Goal: Find specific page/section: Find specific page/section

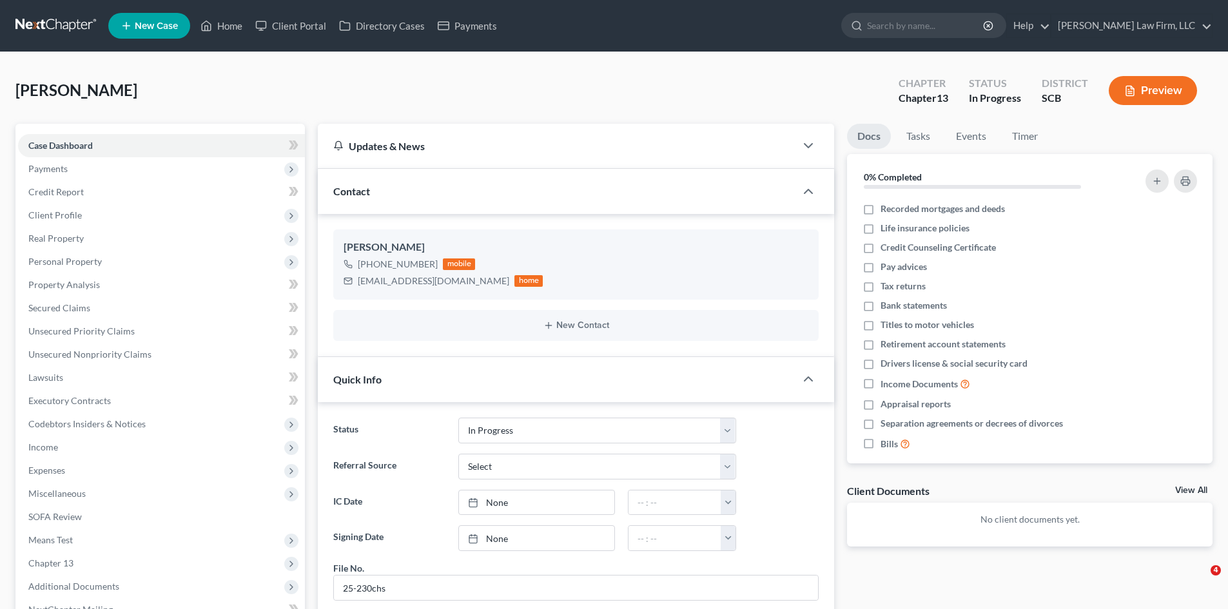
select select "3"
select select "0"
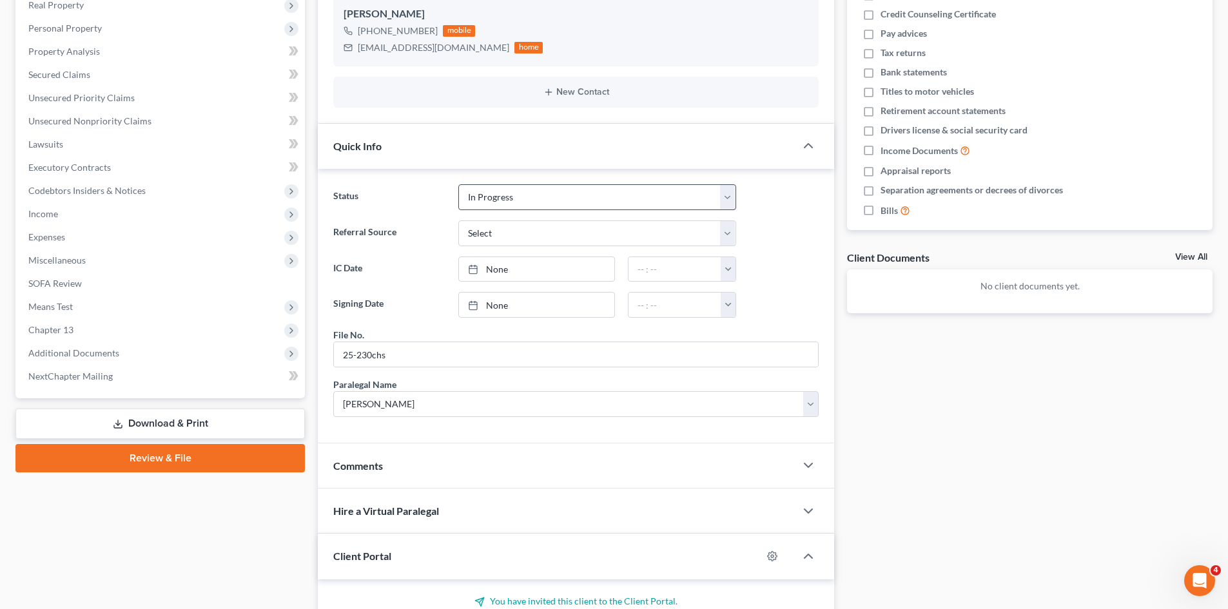
scroll to position [322, 0]
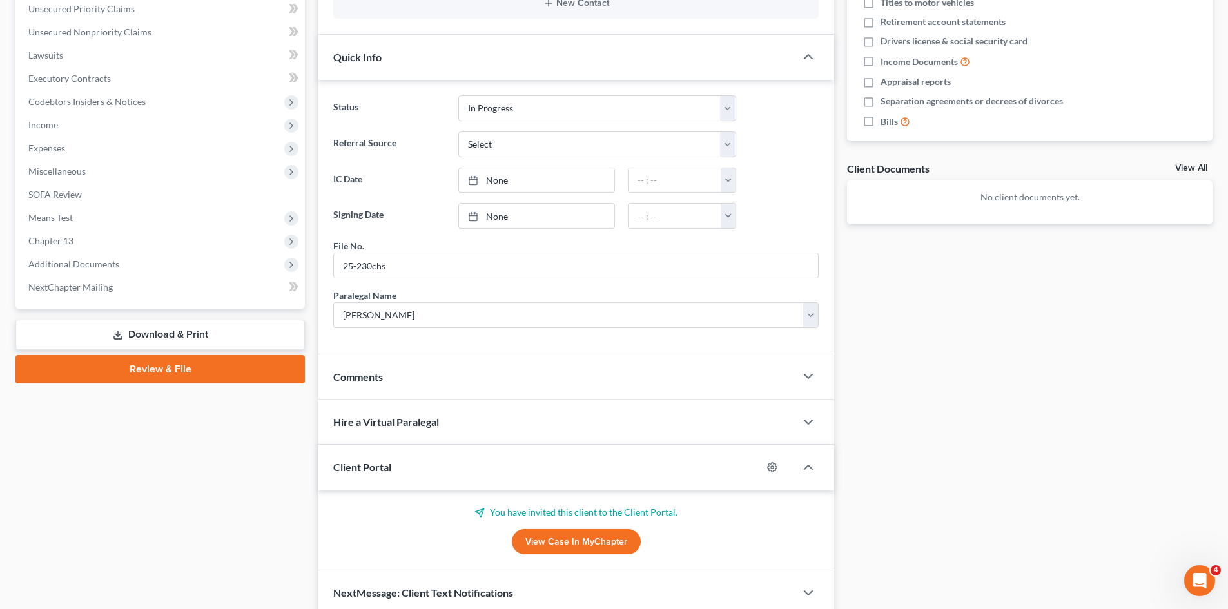
click at [541, 550] on link "View Case in MyChapter" at bounding box center [576, 542] width 129 height 26
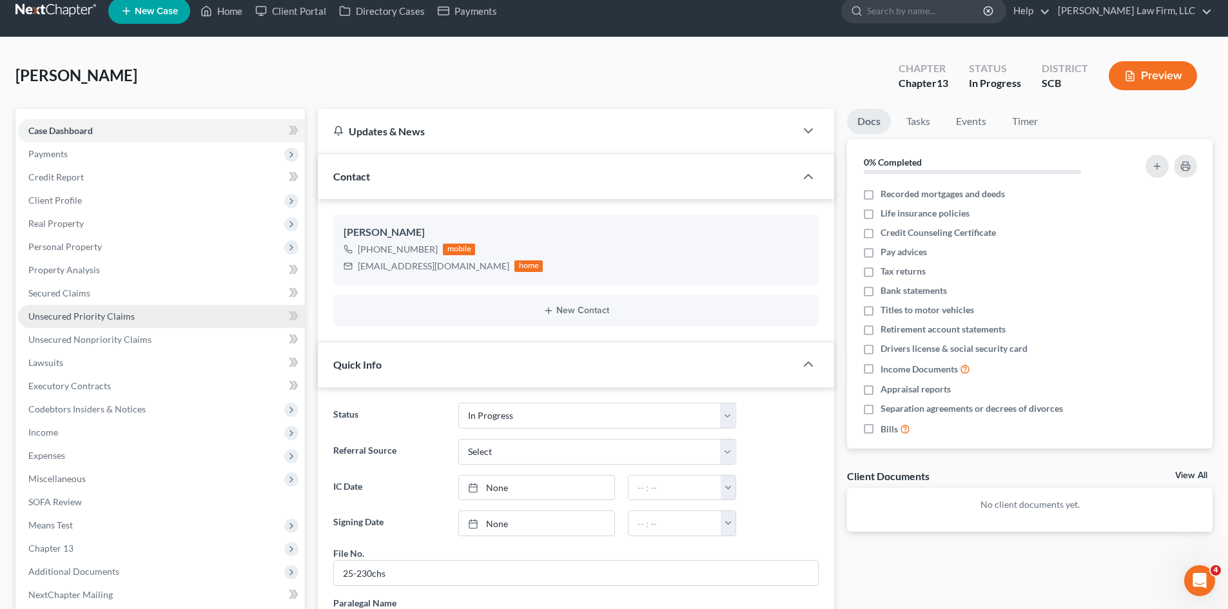
scroll to position [0, 0]
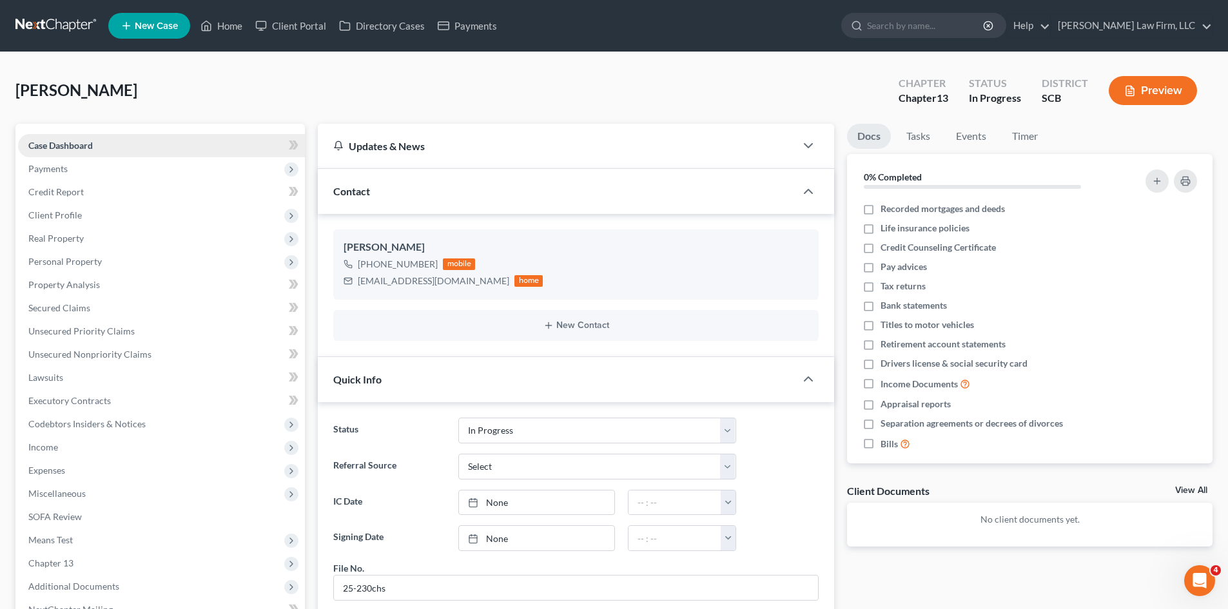
drag, startPoint x: 72, startPoint y: 151, endPoint x: 135, endPoint y: 143, distance: 63.6
click at [72, 151] on link "Case Dashboard" at bounding box center [161, 145] width 287 height 23
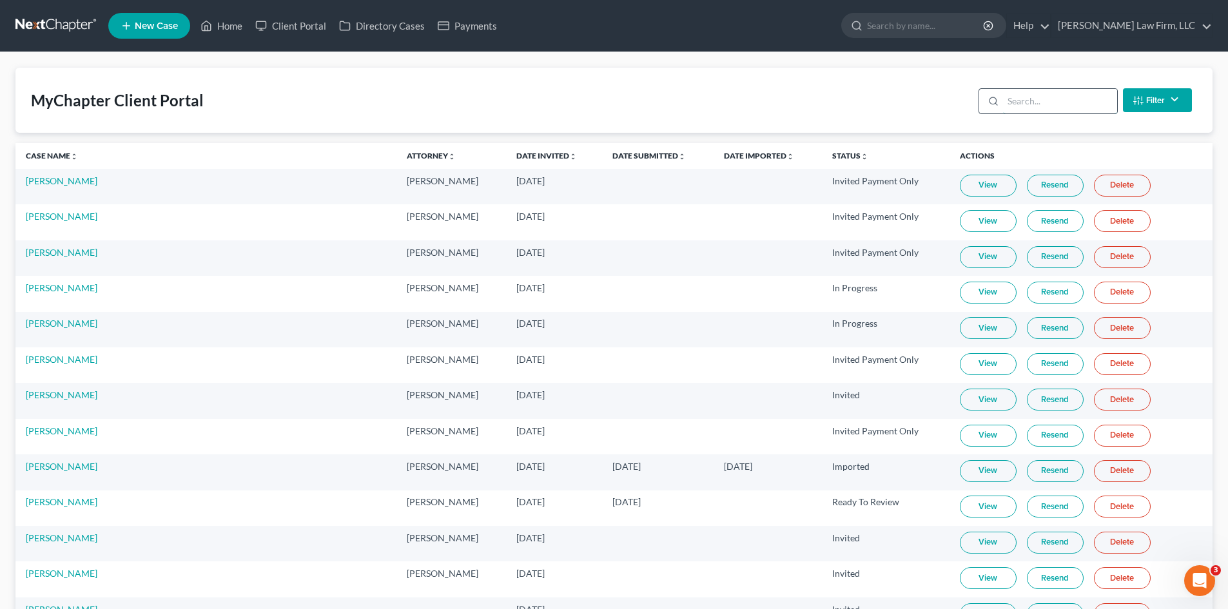
click at [1050, 100] on input "search" at bounding box center [1060, 101] width 114 height 24
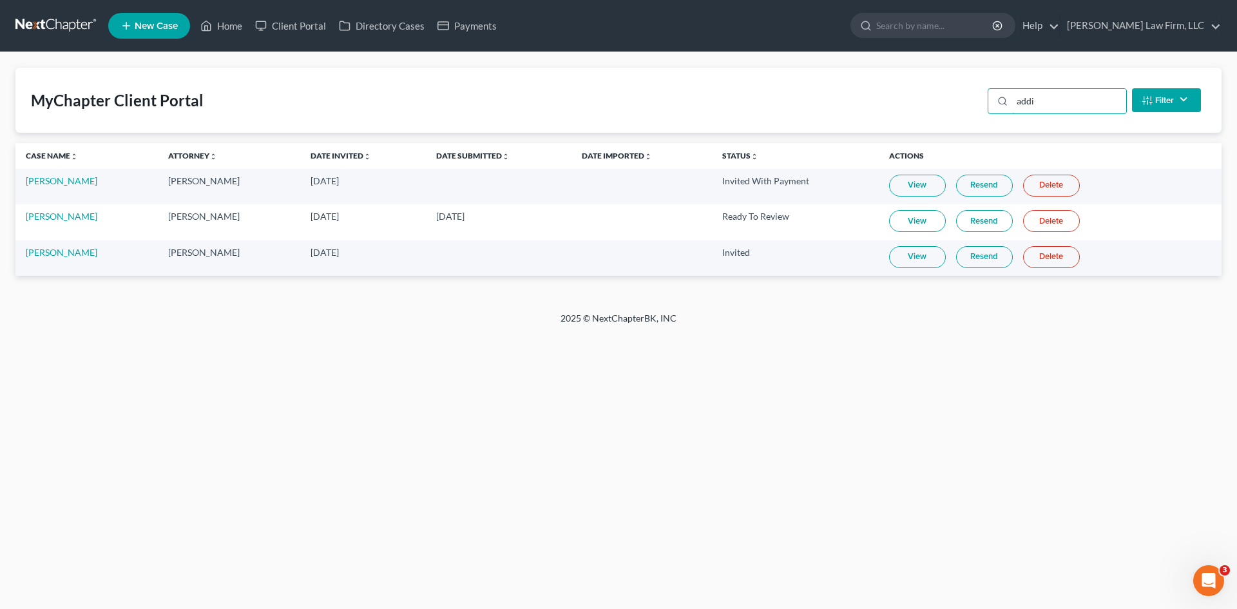
type input "addi"
click at [911, 263] on link "View" at bounding box center [917, 257] width 57 height 22
click at [914, 229] on link "View" at bounding box center [917, 221] width 57 height 22
